Goal: Navigation & Orientation: Find specific page/section

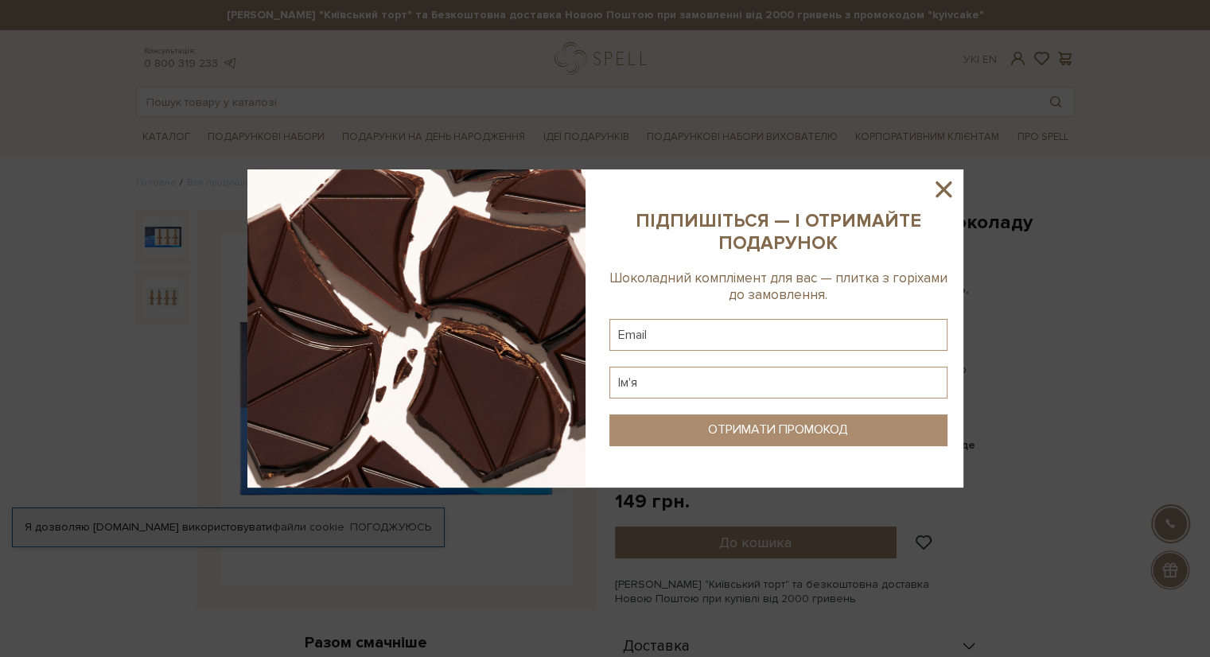
click at [943, 182] on icon at bounding box center [943, 189] width 27 height 27
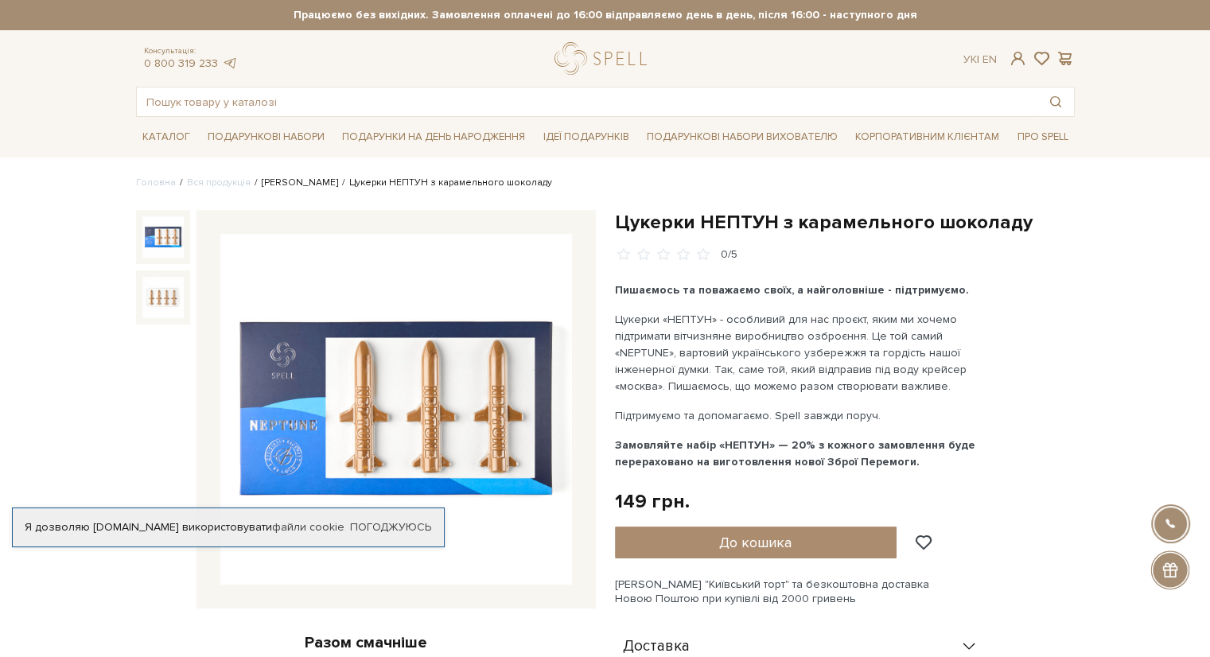
click at [282, 185] on link "[PERSON_NAME]" at bounding box center [300, 183] width 76 height 12
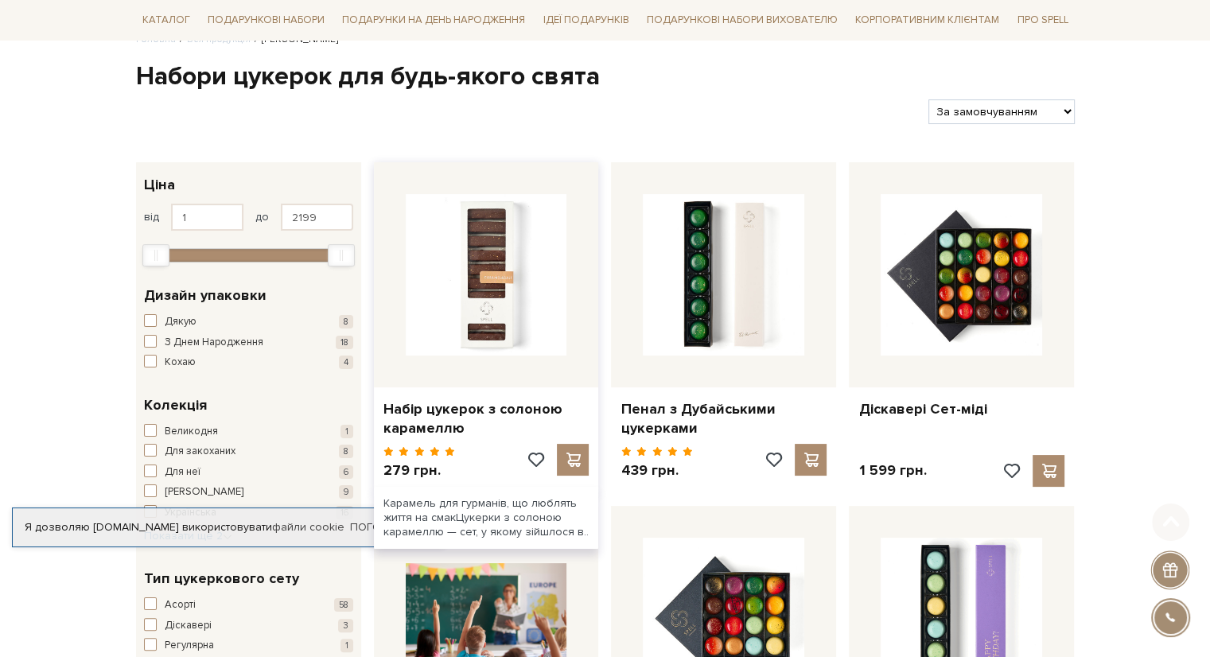
scroll to position [239, 0]
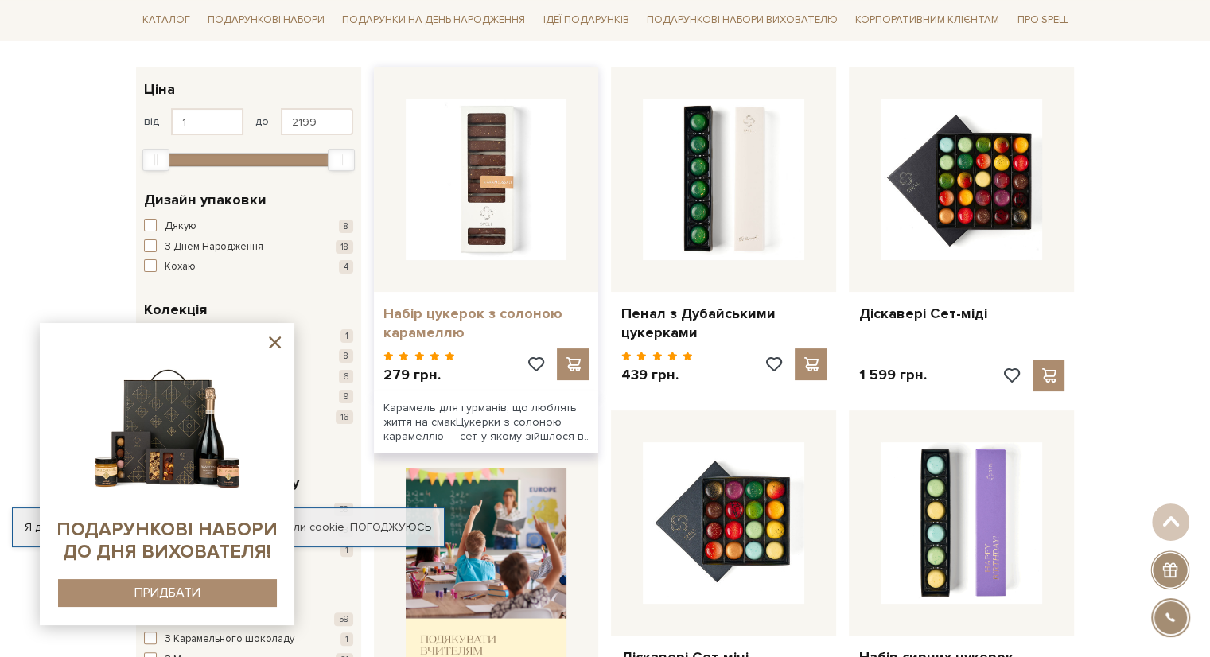
click at [437, 320] on link "Набір цукерок з солоною карамеллю" at bounding box center [486, 323] width 206 height 37
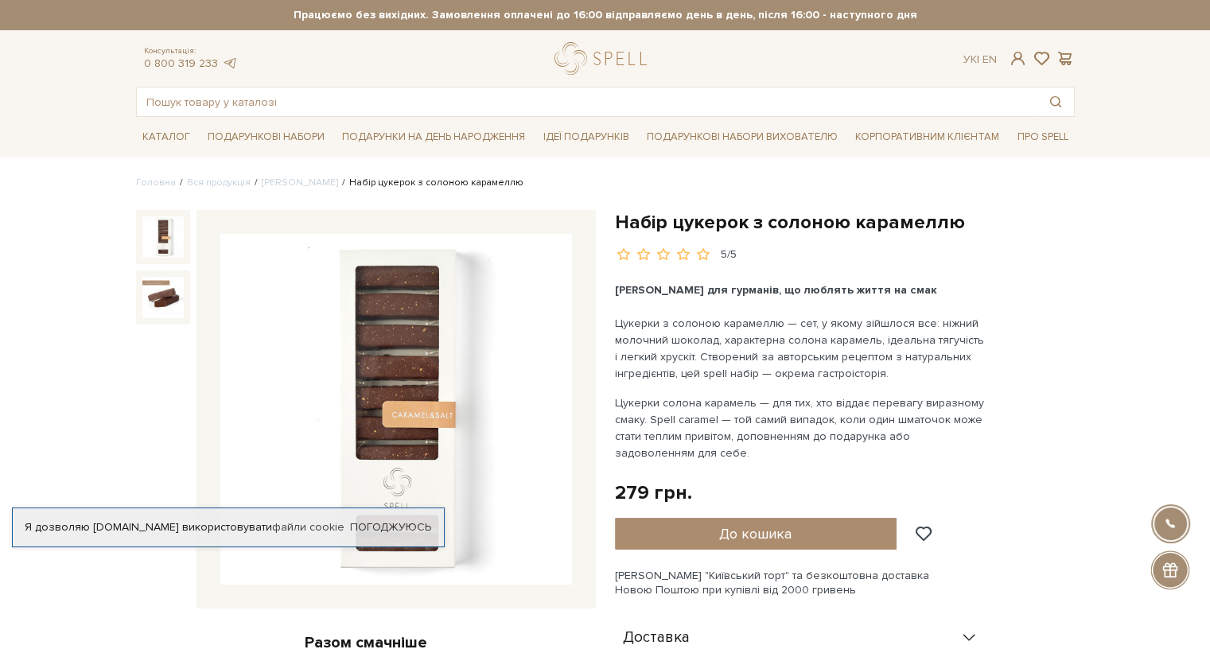
scroll to position [159, 0]
